Goal: Information Seeking & Learning: Learn about a topic

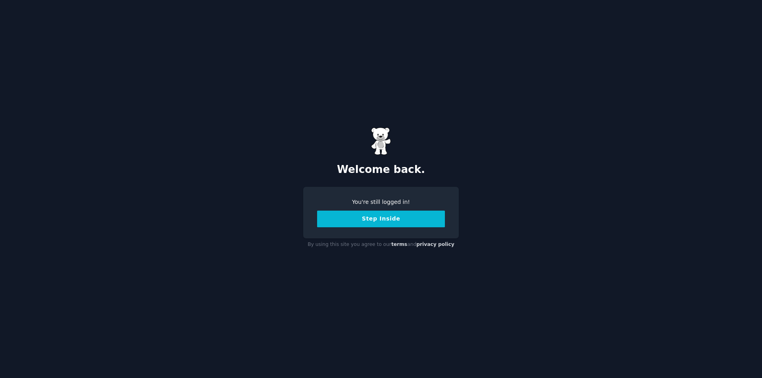
click at [384, 219] on button "Step Inside" at bounding box center [381, 219] width 128 height 17
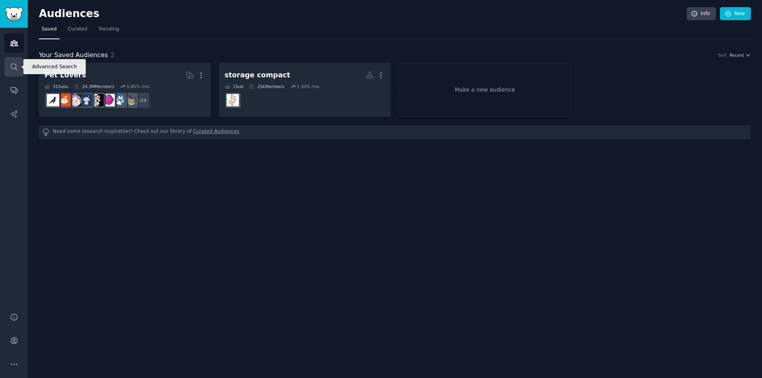
click at [13, 64] on icon "Sidebar" at bounding box center [14, 67] width 6 height 6
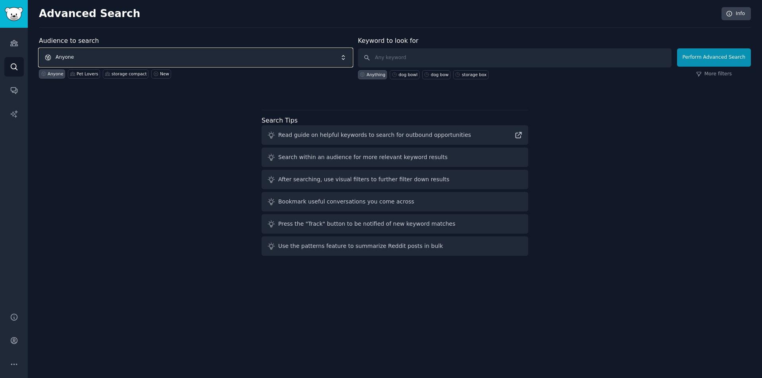
click at [72, 52] on span "Anyone" at bounding box center [196, 57] width 314 height 18
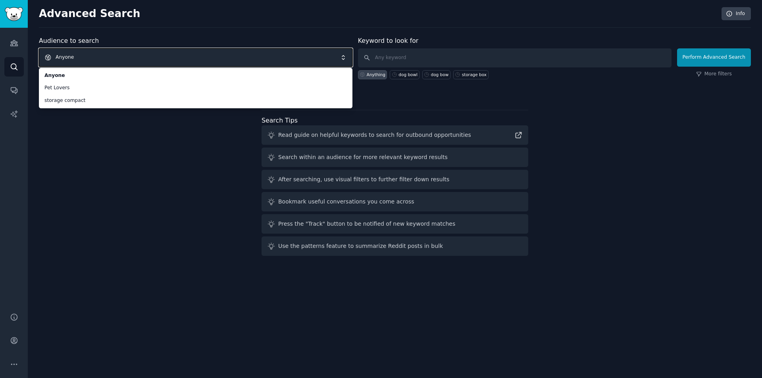
click at [81, 56] on span "Anyone" at bounding box center [196, 57] width 314 height 18
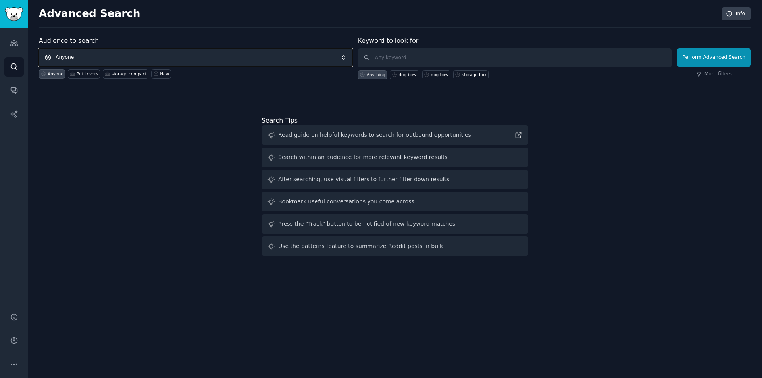
click at [84, 55] on span "Anyone" at bounding box center [196, 57] width 314 height 18
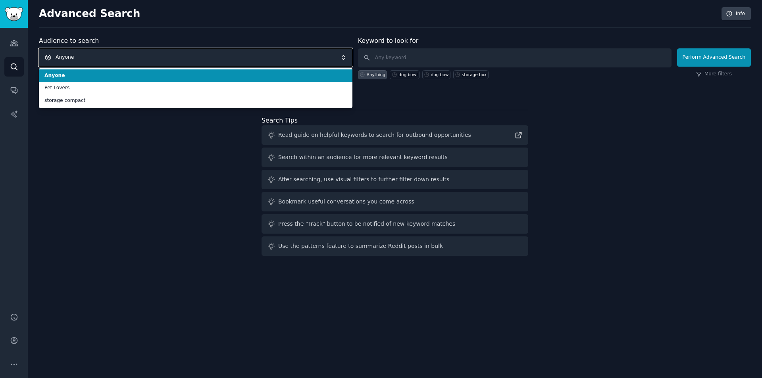
click at [84, 55] on span "Anyone" at bounding box center [196, 57] width 314 height 18
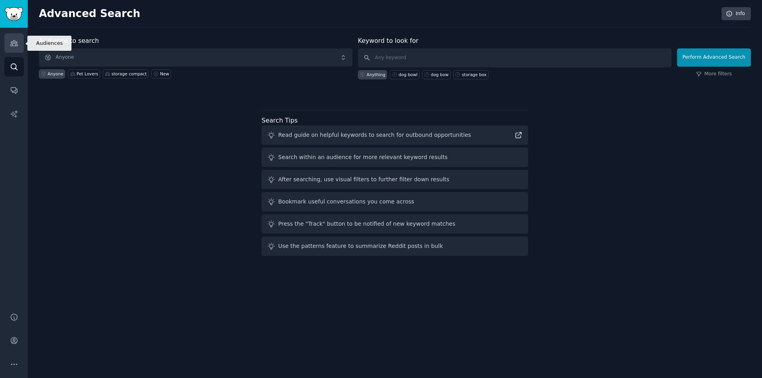
click at [8, 39] on link "Audiences" at bounding box center [13, 42] width 19 height 19
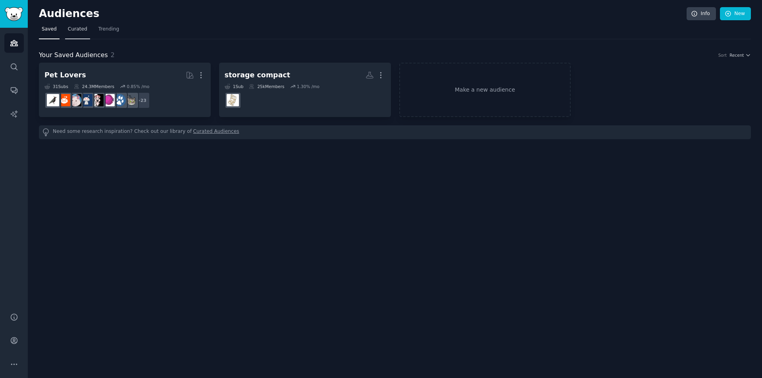
click at [75, 27] on span "Curated" at bounding box center [77, 29] width 19 height 7
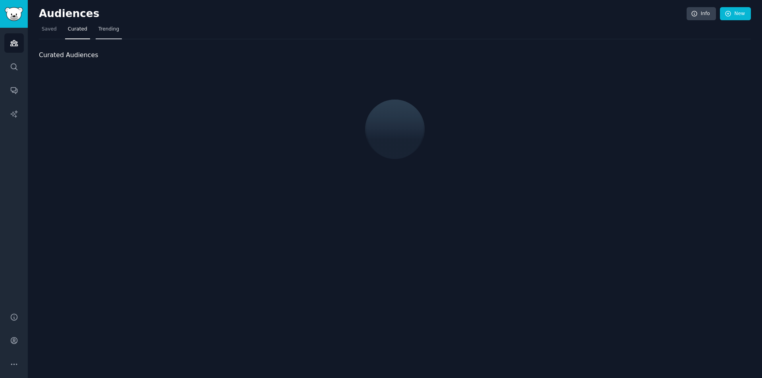
click at [104, 27] on span "Trending" at bounding box center [108, 29] width 21 height 7
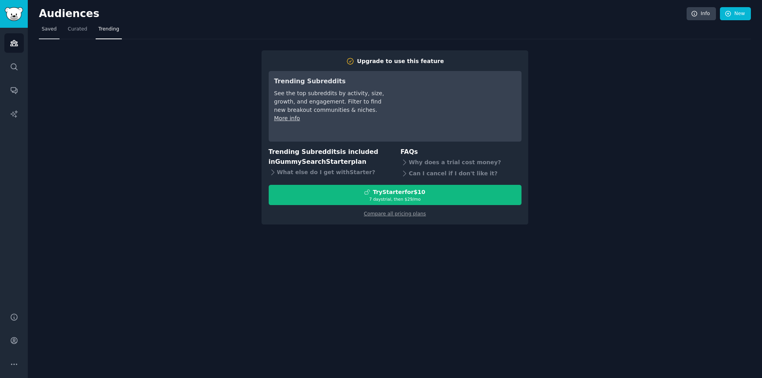
click at [55, 26] on span "Saved" at bounding box center [49, 29] width 15 height 7
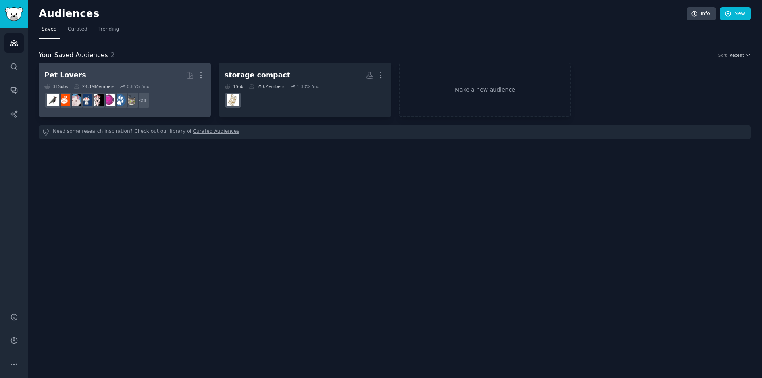
click at [84, 71] on h2 "Pet Lovers More" at bounding box center [124, 75] width 161 height 14
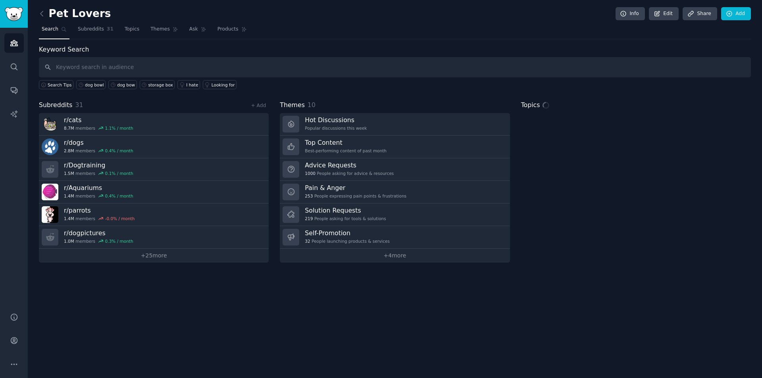
click at [136, 67] on input "text" at bounding box center [395, 67] width 712 height 20
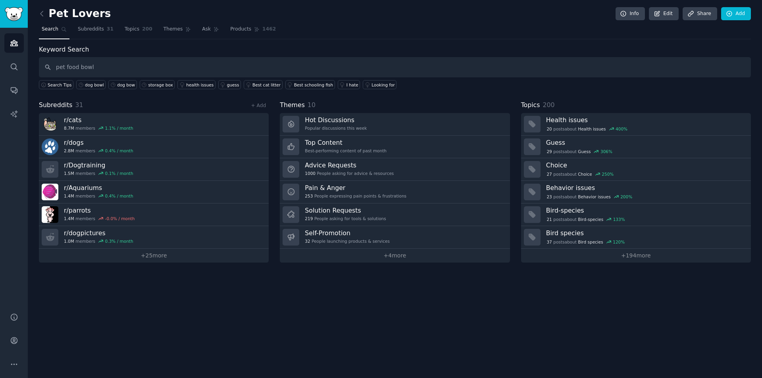
type input "pet food bowl"
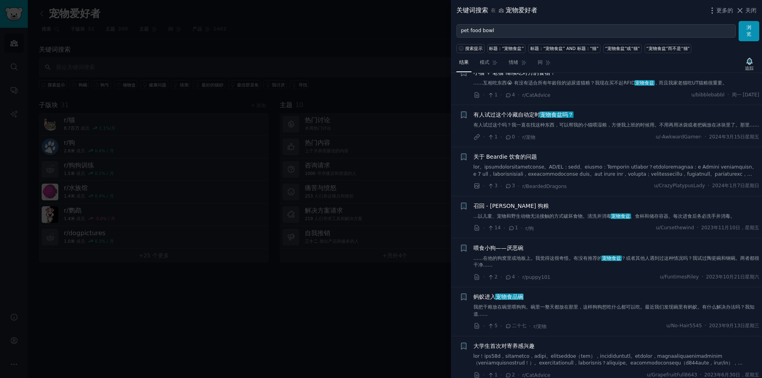
scroll to position [79, 0]
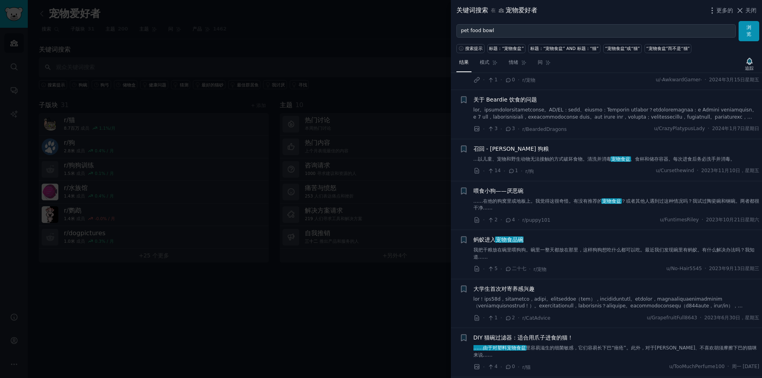
click at [564, 230] on li "+ 喂食小狗——厌恶碗 ……在他的狗窝里或地板上。我觉得这很奇怪。有没有推荐的 宠物食盆 ？或者其他人遇到过这种情况吗？我试过陶瓷碗和钢碗。两者都很干净…… …" at bounding box center [606, 205] width 311 height 49
click at [565, 203] on div "喂食小狗——厌恶碗 ……在他的狗窝里或地板上。我觉得这很奇怪。有没有推荐的 宠物食盆 ？或者其他人遇到过这种情况吗？我试过陶瓷碗和钢碗。两者都很干净……" at bounding box center [617, 199] width 286 height 25
click at [566, 204] on font "……在他的狗窝里或地板上。我觉得这很奇怪。有没有推荐的" at bounding box center [538, 201] width 129 height 6
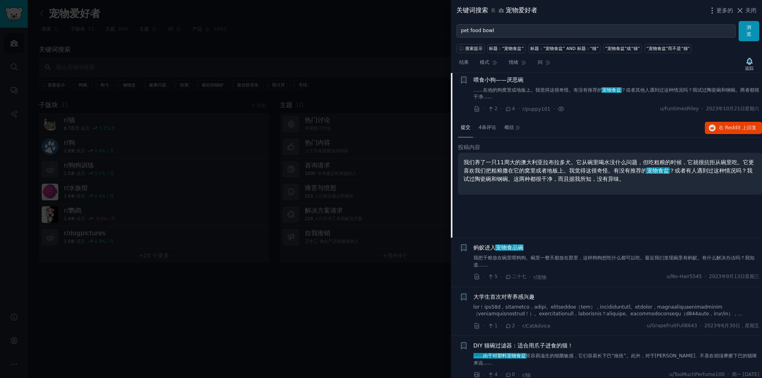
scroll to position [195, 0]
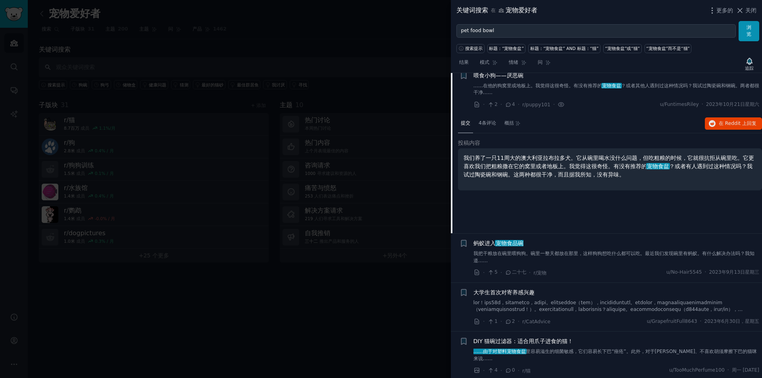
click at [594, 199] on div "投稿内容 我们养了一只11周大的澳大利亚拉布拉多犬。它从碗里喝水没什么问题，但吃粗粮的时候​​，它就很抗拒从碗里吃。它更喜欢我们把粗粮撒在它的窝里或者地板上。…" at bounding box center [610, 169] width 304 height 60
click at [526, 224] on div "提交 4条评论 概括 在 Reddit 上 回复 投稿内容 我们养了一只11周大的澳大利亚拉布拉多犬。它从碗里喝水没什么问题，但吃粗粮的时候​​，它就很抗拒从…" at bounding box center [610, 173] width 304 height 119
click at [489, 126] on font "4条评论" at bounding box center [487, 123] width 17 height 6
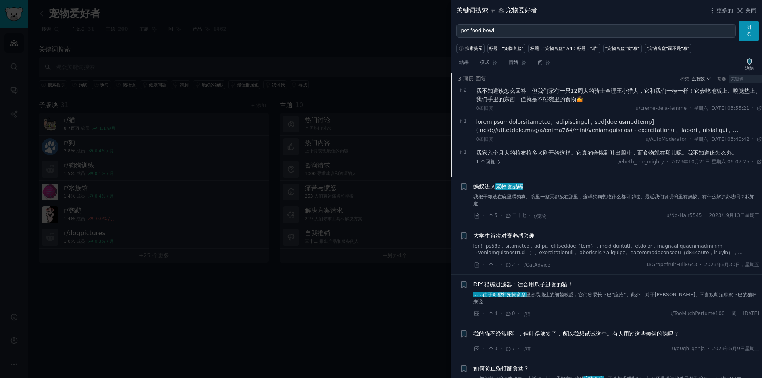
scroll to position [457, 0]
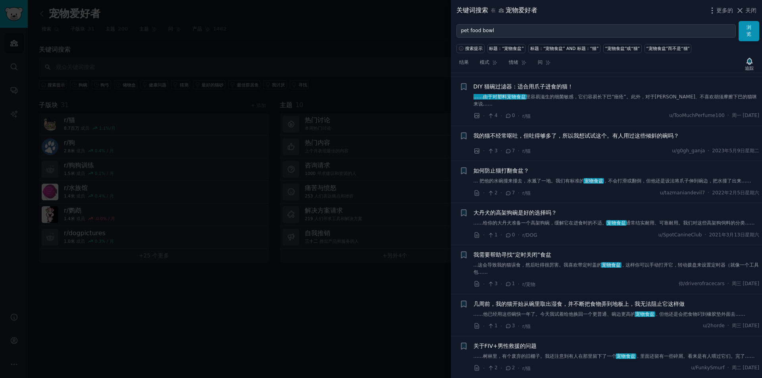
click at [573, 64] on div "结果 模式 情绪 问 追踪" at bounding box center [606, 64] width 311 height 17
click at [548, 62] on icon at bounding box center [548, 62] width 4 height 4
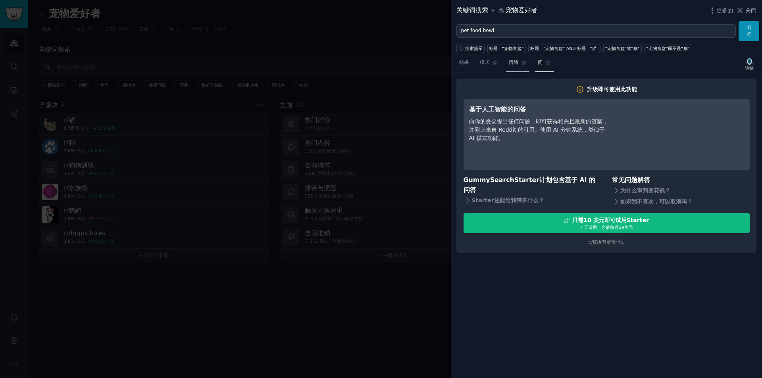
click at [520, 62] on link "情绪" at bounding box center [517, 64] width 23 height 16
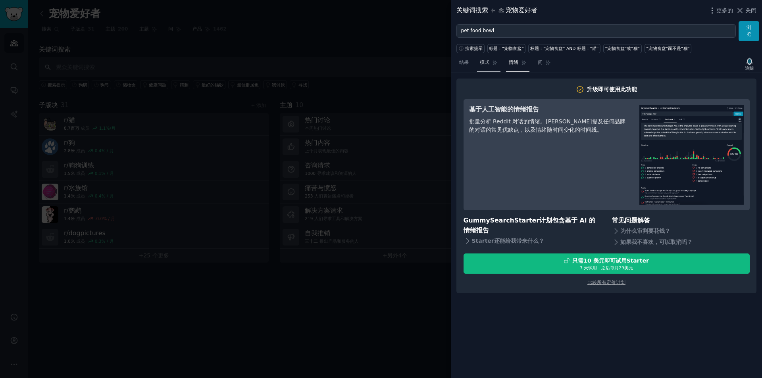
click at [489, 62] on font "模式" at bounding box center [485, 63] width 10 height 6
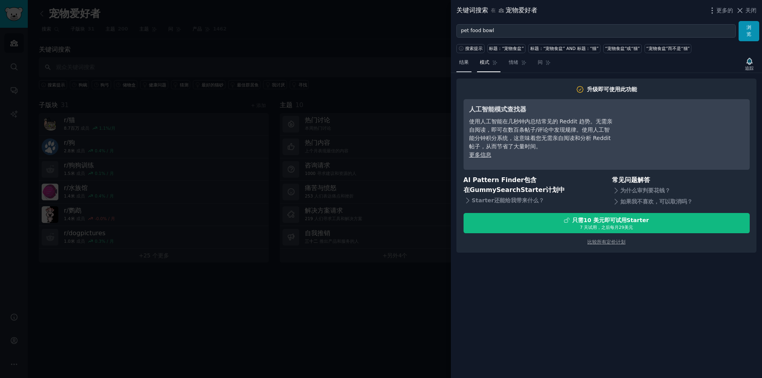
click at [468, 64] on font "结果" at bounding box center [464, 63] width 10 height 6
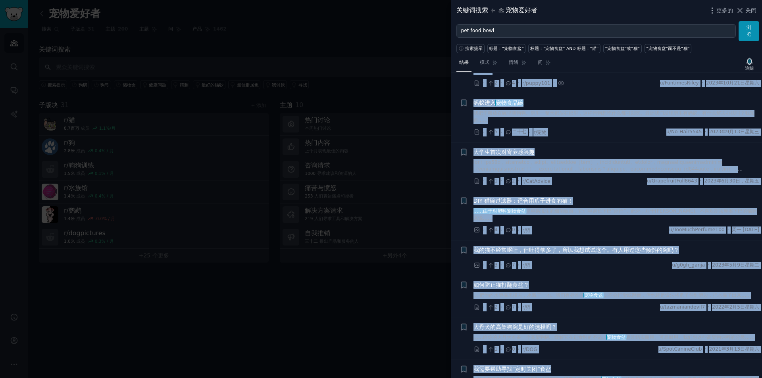
scroll to position [331, 0]
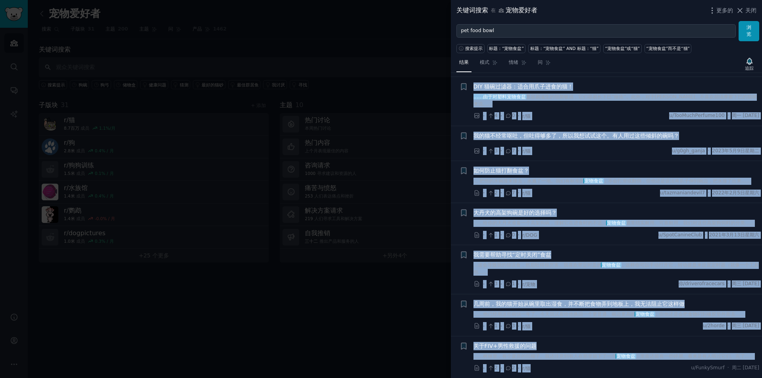
drag, startPoint x: 458, startPoint y: 81, endPoint x: 613, endPoint y: 358, distance: 317.5
click at [654, 375] on div "提交 ​ 14 种类 最近的 收藏此对话 + 小猫 + 老猫 继续吃对方的食物！ ……互相吃东西😭 有没有适合所有年龄段的泌尿道猫粮？我现在买不起RFID 宠…" at bounding box center [606, 226] width 311 height 306
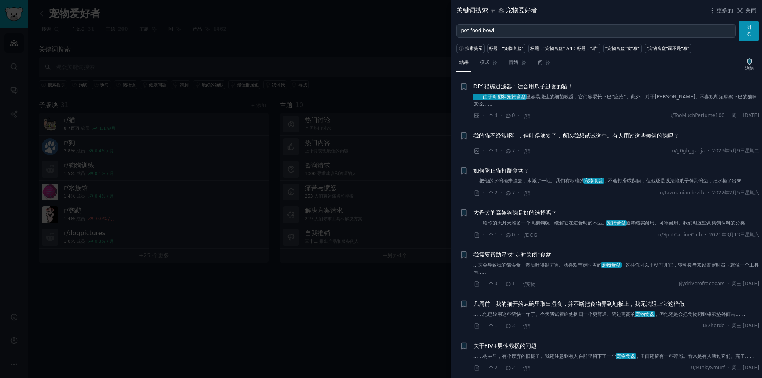
click at [396, 317] on div at bounding box center [381, 189] width 762 height 378
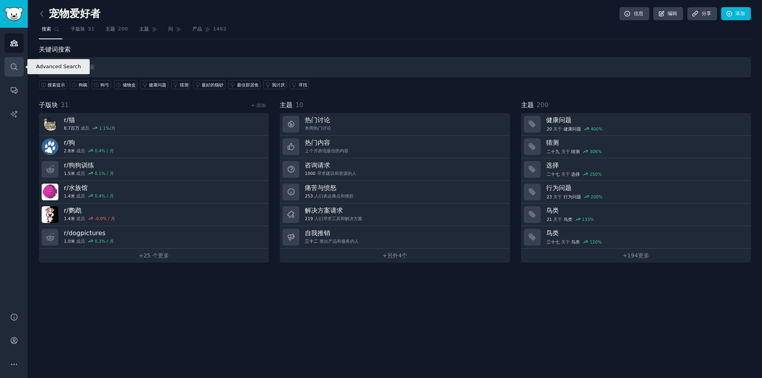
click at [12, 65] on icon "侧边栏" at bounding box center [14, 67] width 8 height 8
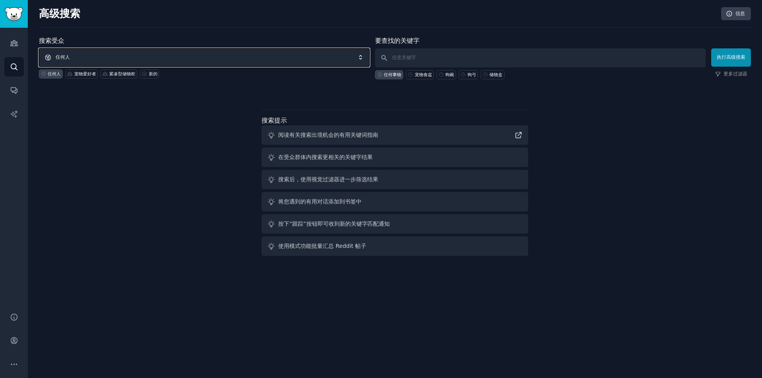
click at [116, 56] on span "任何人" at bounding box center [204, 57] width 331 height 18
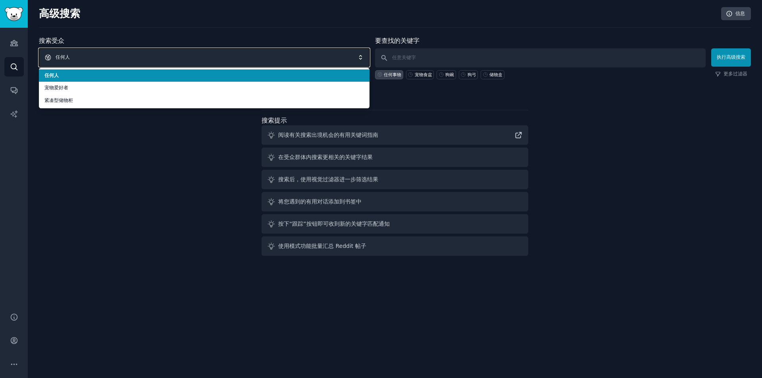
click at [116, 56] on span "任何人" at bounding box center [204, 57] width 331 height 18
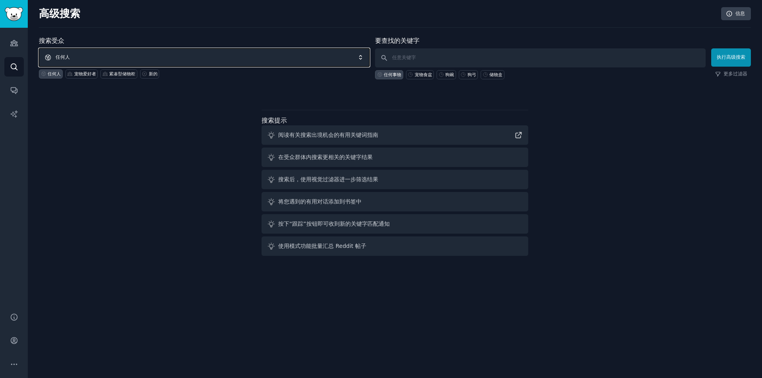
click at [116, 56] on span "任何人" at bounding box center [204, 57] width 331 height 18
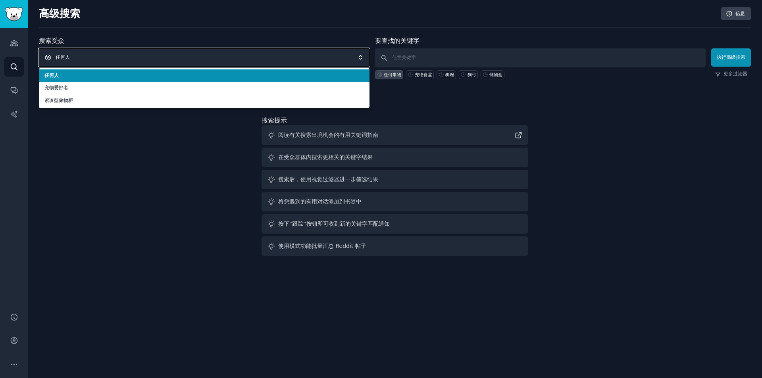
click at [116, 56] on span "任何人" at bounding box center [204, 57] width 331 height 18
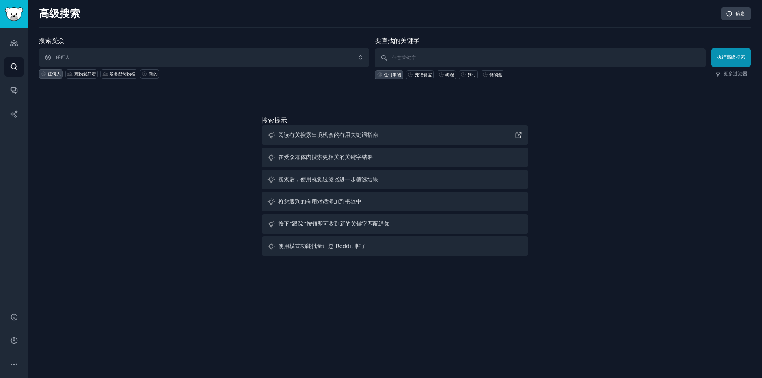
click at [153, 122] on div "搜索受众 任何人 任何人 宠物爱好者 紧凑型储物柜 新的 要查找的关键字 任何事物 宠物食盆 狗碗 狗弓 储物盒 执行高级搜索 更多过滤器 搜索提示 阅读有关…" at bounding box center [395, 147] width 712 height 223
click at [87, 72] on font "宠物爱好者" at bounding box center [85, 73] width 22 height 5
click button "执行高级搜索" at bounding box center [731, 57] width 40 height 18
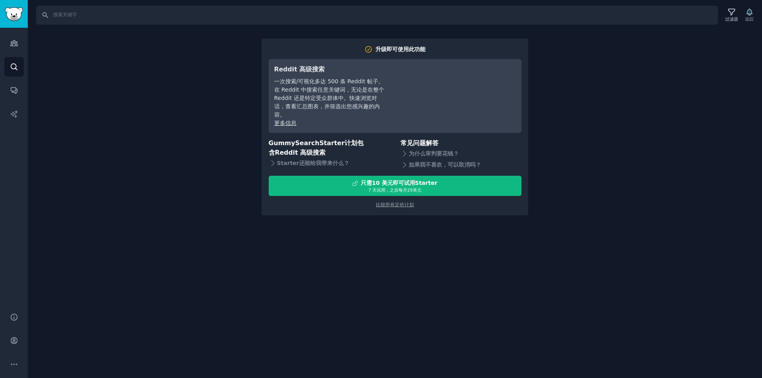
click at [219, 82] on div "搜索 过滤器 追踪 升级即可使用此功能 Reddit 高级搜索 一次搜索/可视化多达 500 条 Reddit 帖子。在 Reddit 中搜索任意关键词，无论…" at bounding box center [395, 189] width 734 height 378
click at [6, 88] on link "对话" at bounding box center [13, 90] width 19 height 19
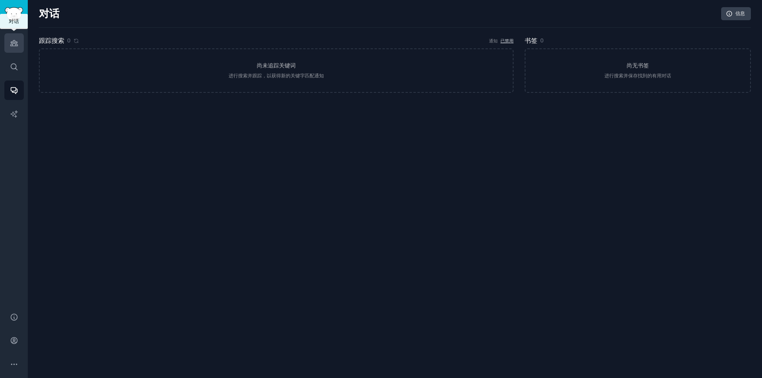
click at [14, 42] on icon "侧边栏" at bounding box center [13, 43] width 7 height 6
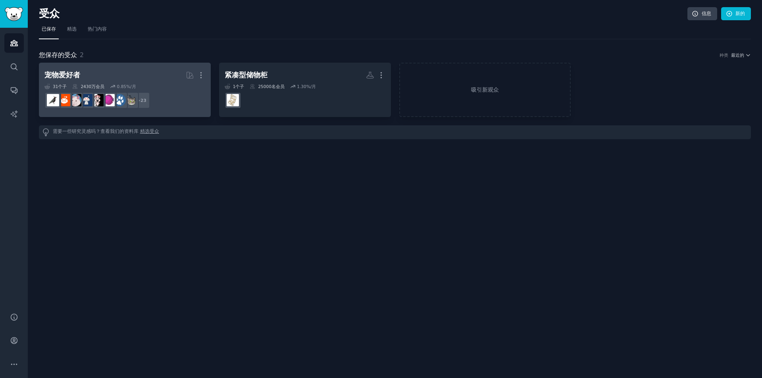
click at [96, 75] on h2 "宠物爱好者 更多的" at bounding box center [124, 75] width 161 height 14
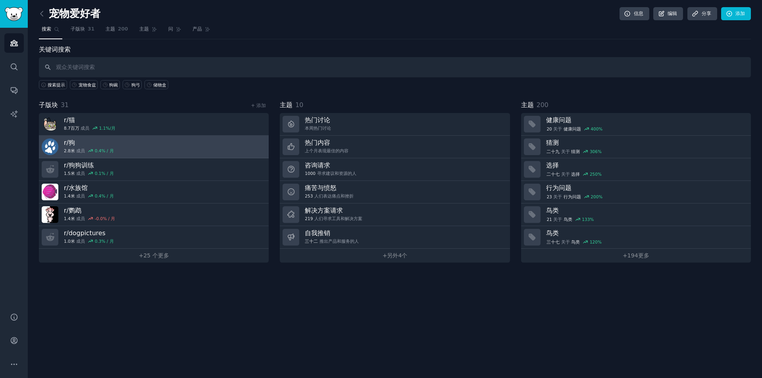
click at [137, 146] on link "r/ 狗 2.8米 成员 0.4 % / 月" at bounding box center [154, 147] width 230 height 23
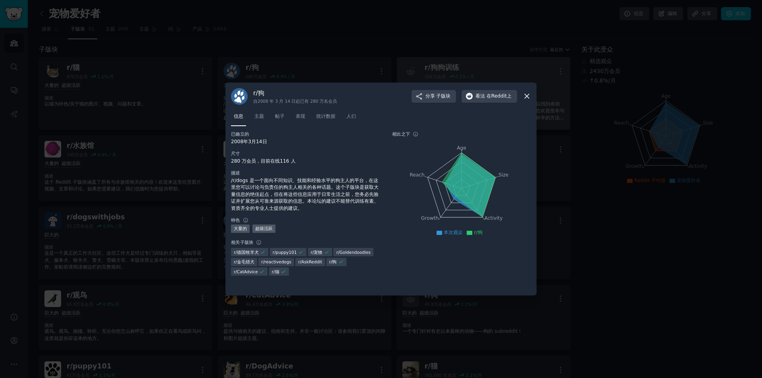
click at [527, 96] on icon at bounding box center [527, 96] width 8 height 8
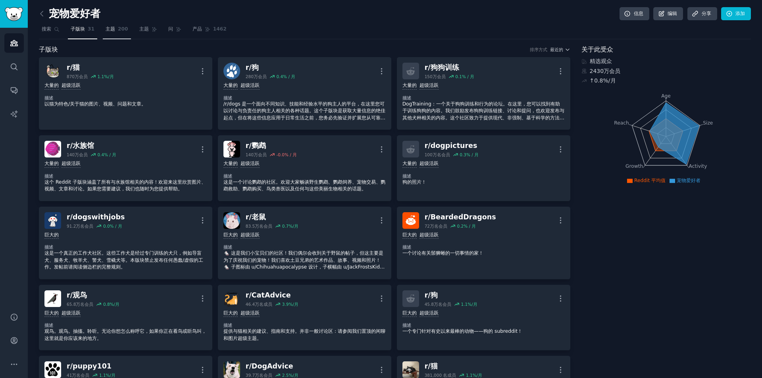
click at [118, 32] on span "200" at bounding box center [123, 29] width 10 height 7
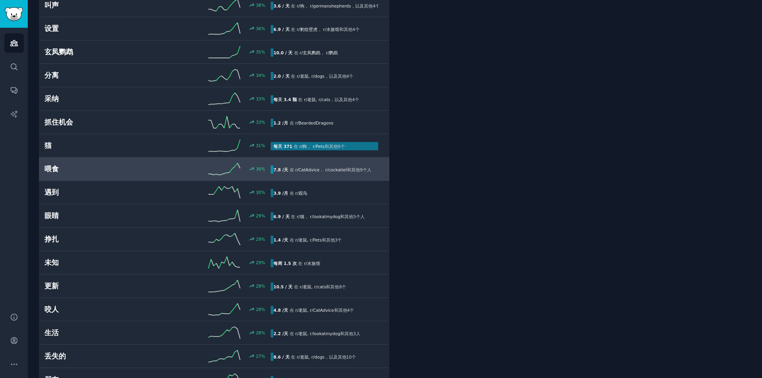
click at [106, 164] on div "喂食 30 % 7.8 /天 在 r/ CatAdvice ， r / cockatiel 和 其他 9 个人" at bounding box center [213, 169] width 339 height 12
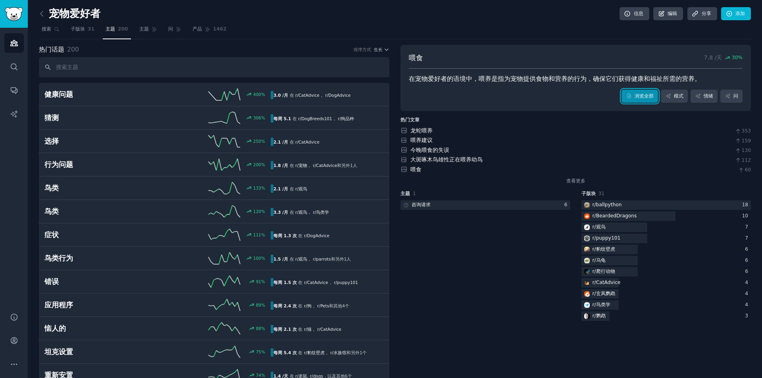
click at [630, 96] on link "浏览全部" at bounding box center [640, 96] width 37 height 13
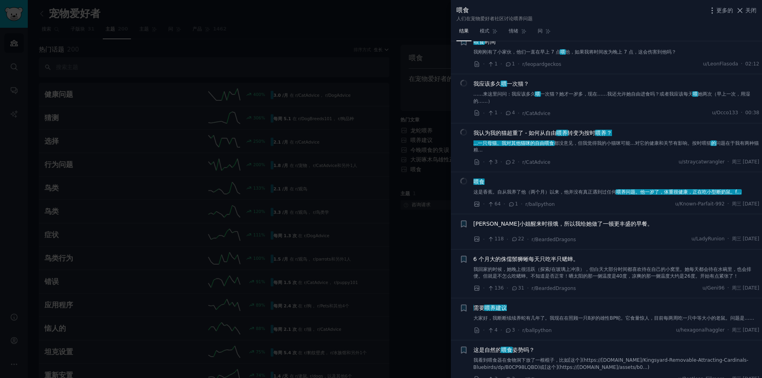
scroll to position [318, 0]
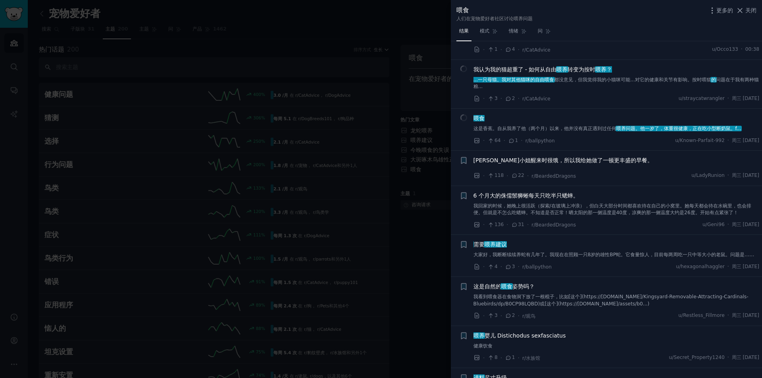
click at [429, 250] on div at bounding box center [381, 189] width 762 height 378
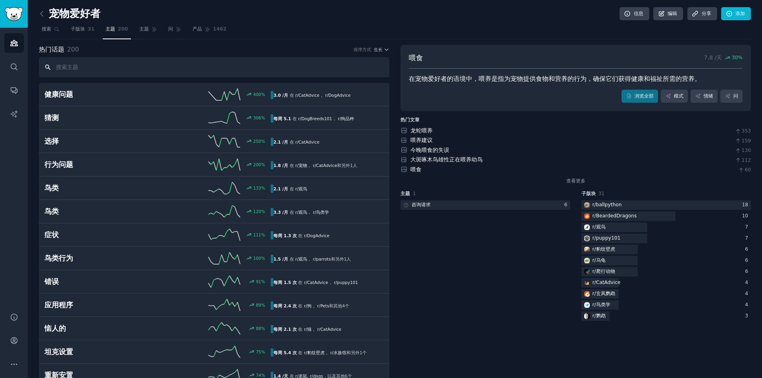
click at [106, 71] on input "text" at bounding box center [214, 67] width 350 height 20
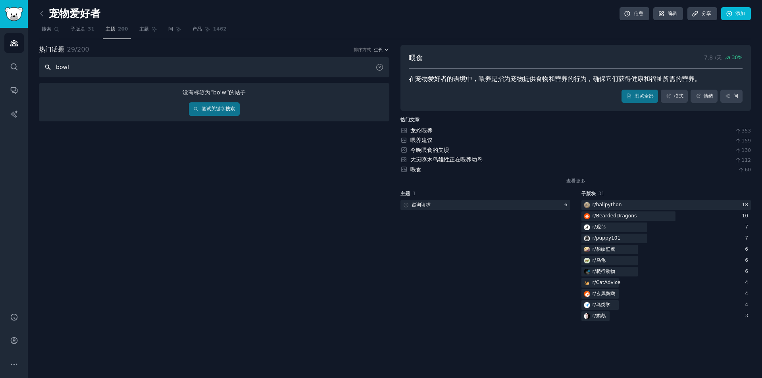
click at [133, 75] on input "bowl" at bounding box center [214, 67] width 350 height 20
click at [131, 71] on input "bowl" at bounding box center [214, 67] width 350 height 20
type input "bowl"
